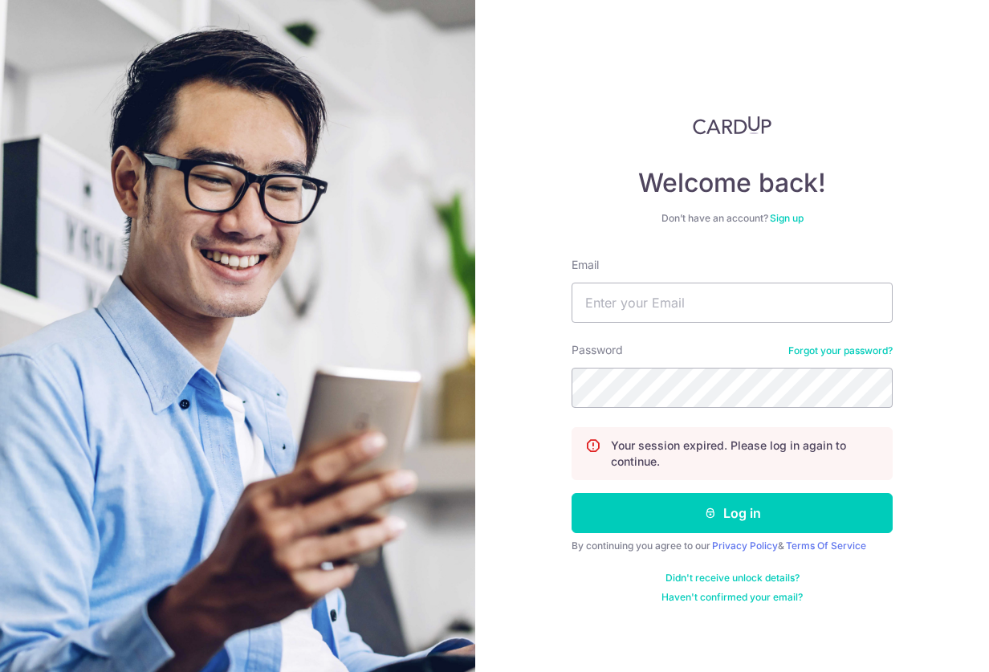
type input "archerx@gmail.com"
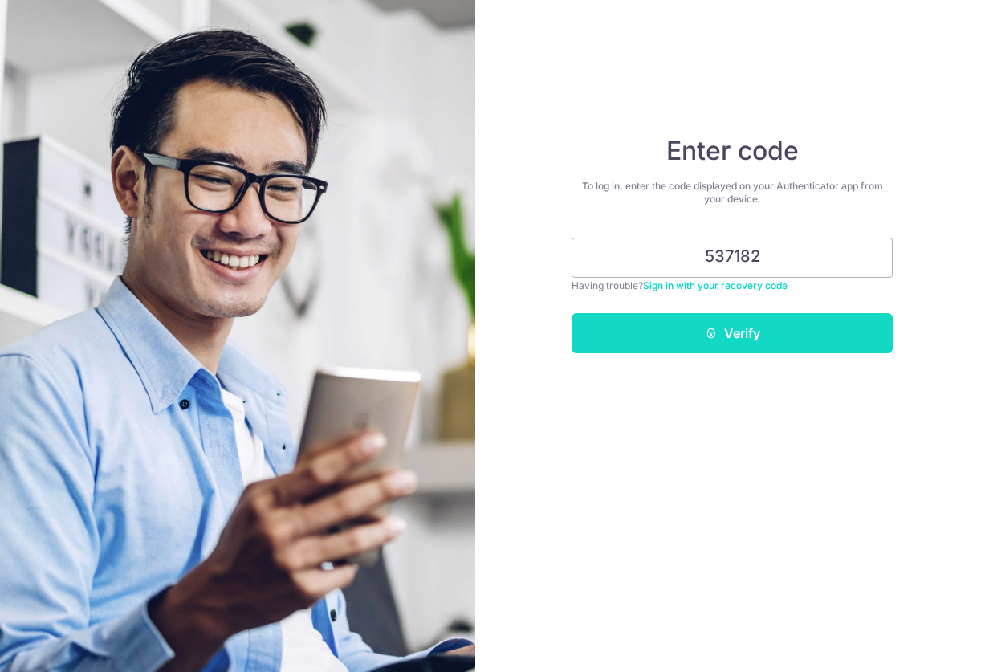
type input "537182"
click at [876, 336] on button "Verify" at bounding box center [732, 333] width 321 height 40
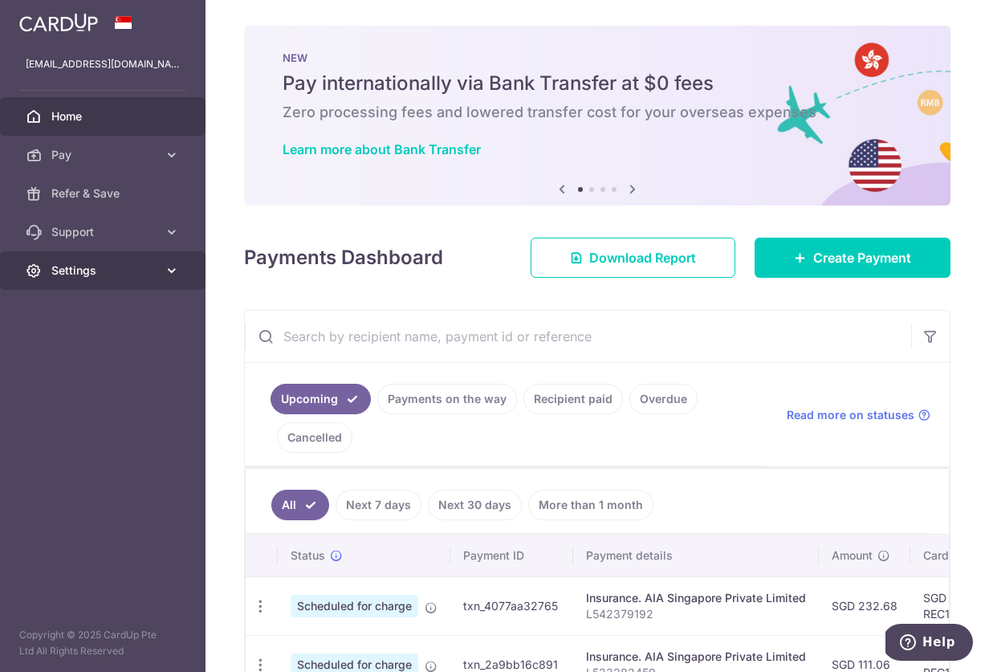
click at [152, 275] on span "Settings" at bounding box center [104, 270] width 106 height 16
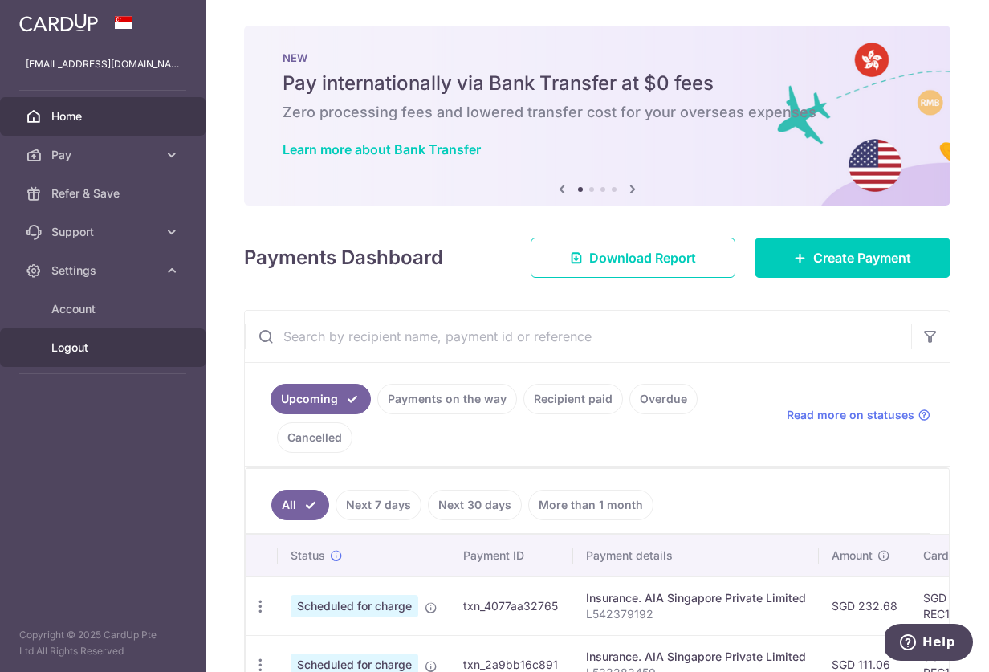
click at [71, 343] on span "Logout" at bounding box center [104, 348] width 106 height 16
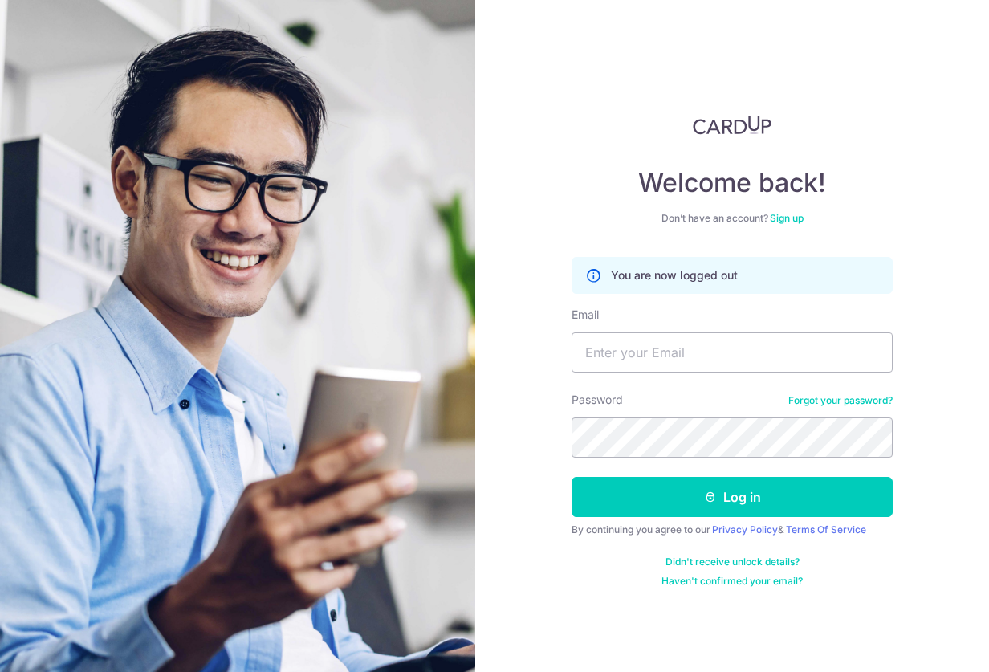
click at [659, 33] on div "Welcome back! Don’t have an account? Sign up You are now logged out Email Passw…" at bounding box center [732, 336] width 514 height 672
